Goal: Task Accomplishment & Management: Manage account settings

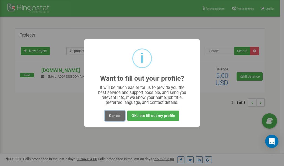
click at [117, 117] on button "Cancel" at bounding box center [115, 116] width 20 height 10
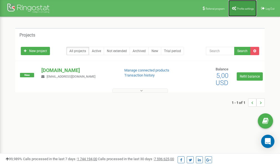
click at [239, 9] on span "Profile settings" at bounding box center [245, 8] width 17 height 3
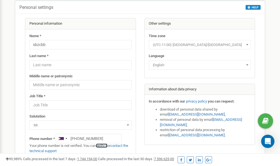
click at [104, 145] on link "verify it" at bounding box center [101, 146] width 11 height 4
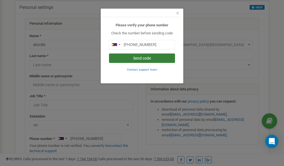
click at [150, 59] on button "Send code" at bounding box center [142, 57] width 66 height 9
